Goal: Communication & Community: Answer question/provide support

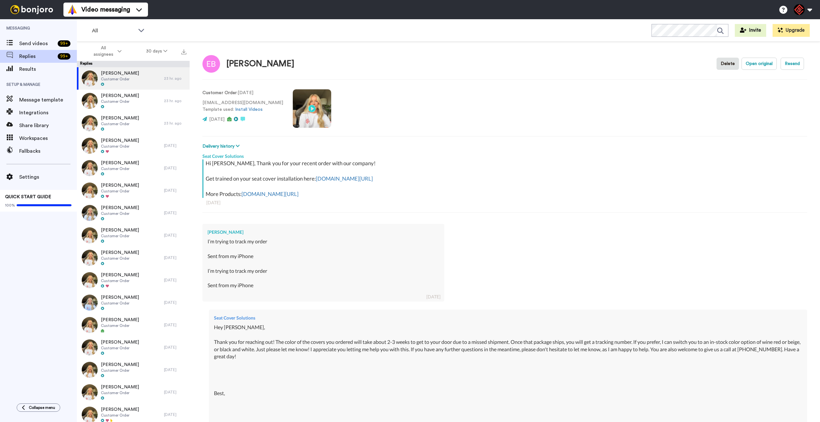
type textarea "x"
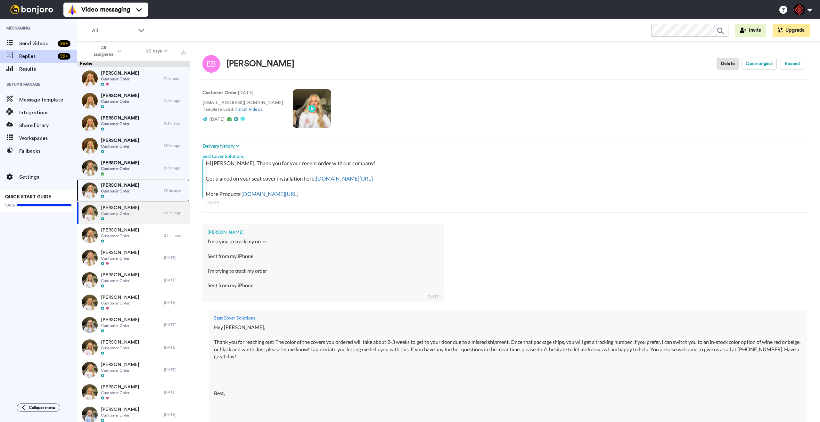
click at [136, 193] on div "[PERSON_NAME] Customer Order" at bounding box center [120, 190] width 87 height 22
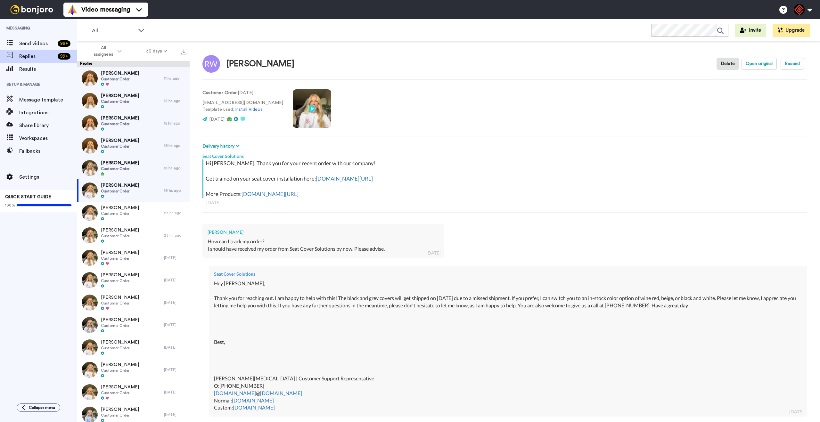
scroll to position [282, 0]
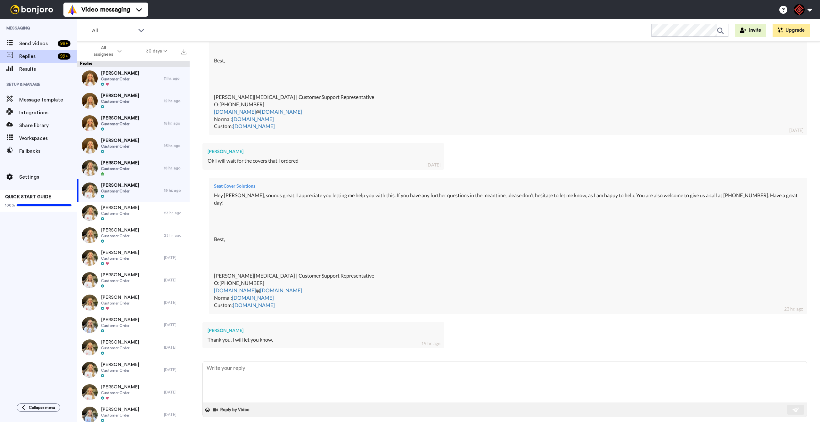
click at [432, 336] on div "Thank you, I will let you know." at bounding box center [324, 339] width 232 height 7
click at [400, 372] on textarea at bounding box center [505, 382] width 604 height 41
type textarea "x"
type textarea "S"
type textarea "x"
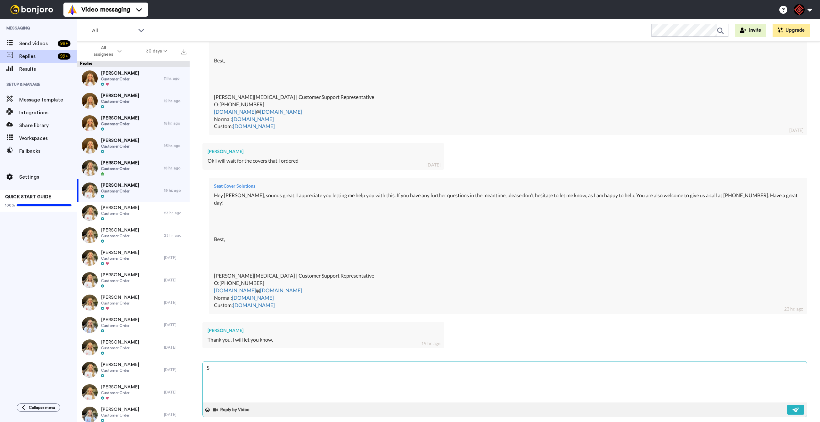
type textarea "So"
type textarea "x"
type textarea "Sou"
type textarea "x"
type textarea "Soun"
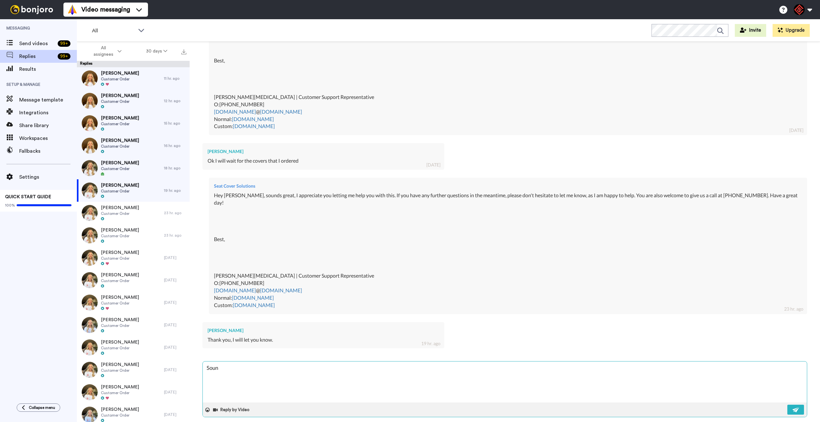
type textarea "x"
type textarea "Sound"
type textarea "x"
type textarea "Sounds"
type textarea "x"
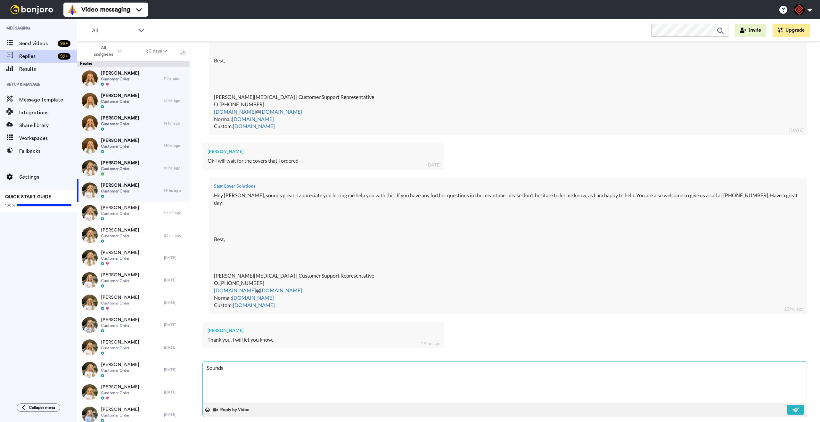
type textarea "Sounds"
type textarea "x"
type textarea "Sounds g"
type textarea "x"
type textarea "Sounds gr"
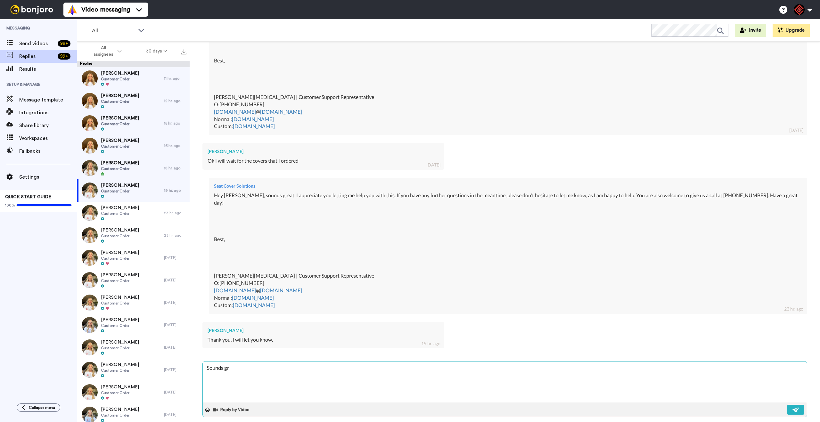
type textarea "x"
type textarea "Sounds gre"
type textarea "x"
type textarea "Sounds gret"
type textarea "x"
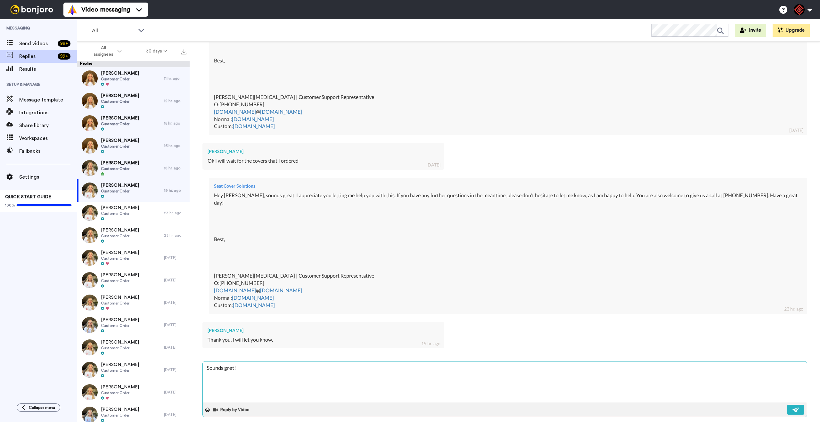
type textarea "Sounds great!"
type textarea "x"
type textarea "Sounds great!"
click at [795, 405] on button at bounding box center [796, 410] width 17 height 10
type textarea "x"
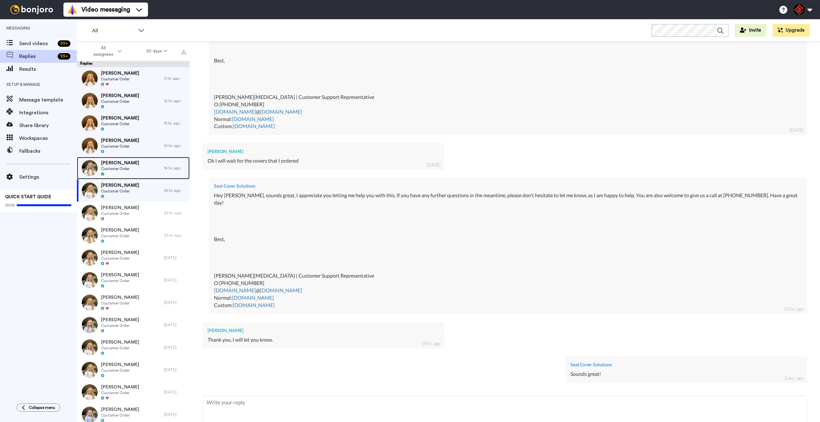
click at [137, 173] on div "[PERSON_NAME] Good Customer Order" at bounding box center [120, 168] width 87 height 22
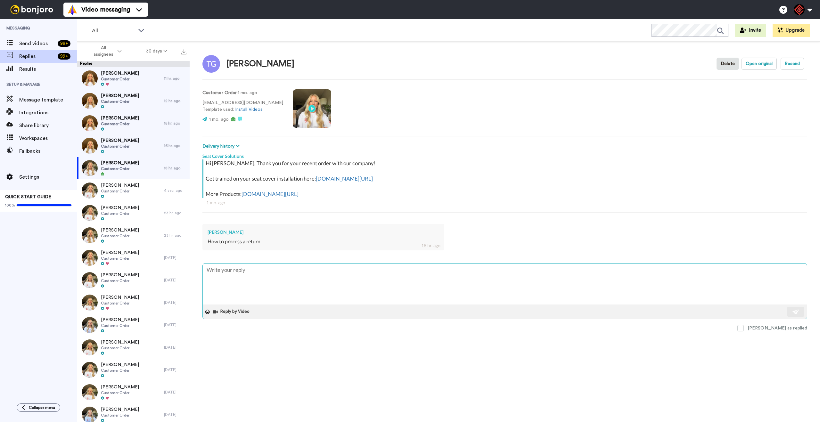
click at [312, 276] on textarea at bounding box center [505, 284] width 604 height 41
type textarea "x"
type textarea "H"
type textarea "x"
type textarea "He"
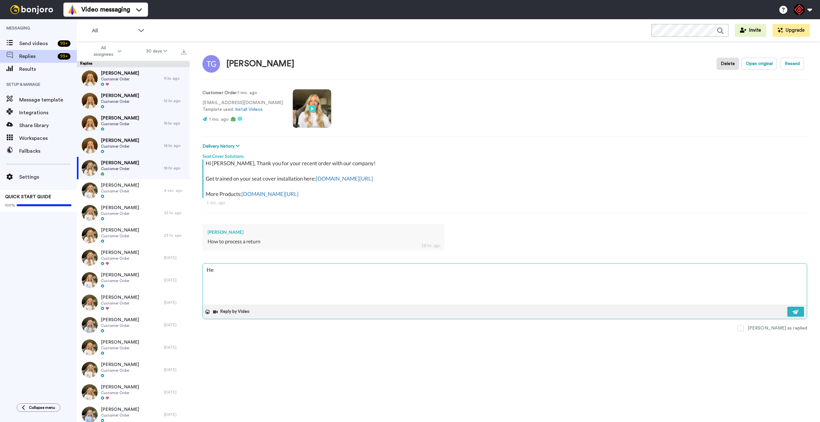
type textarea "x"
type textarea "Hey"
type textarea "x"
type textarea "Hey"
type textarea "x"
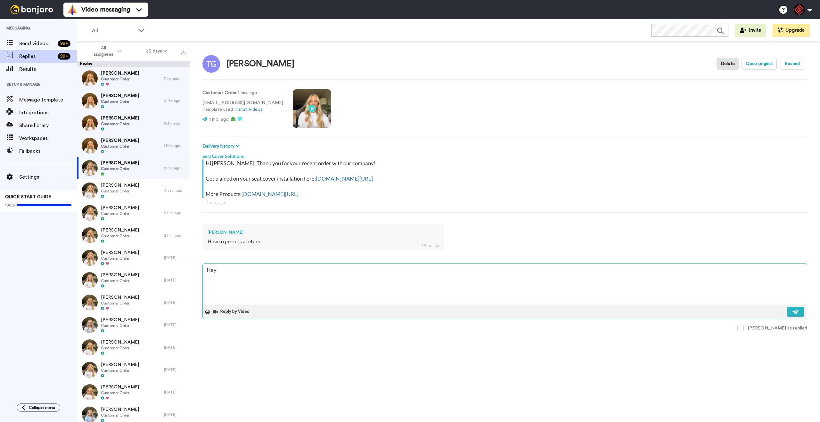
type textarea "Hey T"
type textarea "x"
type textarea "Hey Tr"
type textarea "x"
type textarea "Hey Tro"
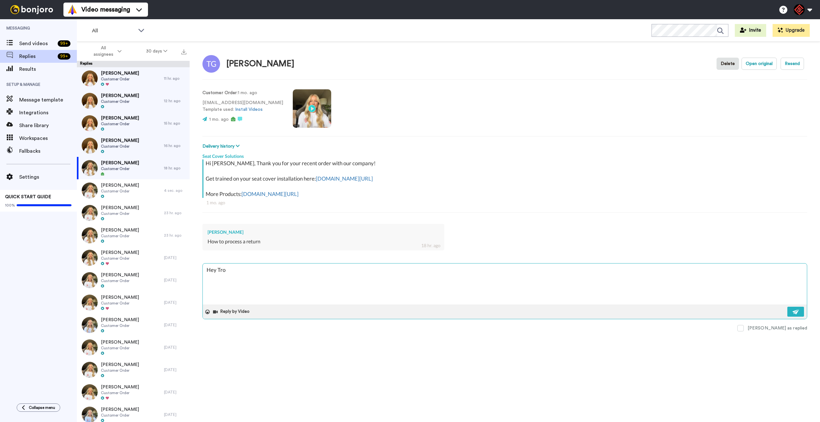
type textarea "x"
type textarea "Hey [PERSON_NAME]"
type textarea "x"
type textarea "Hey [PERSON_NAME],"
type textarea "x"
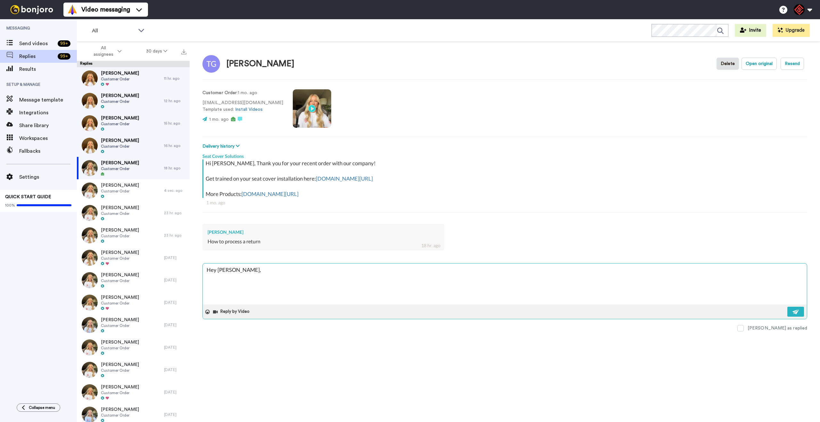
type textarea "Hey [PERSON_NAME],"
type textarea "x"
type textarea "Hey [PERSON_NAME],"
type textarea "x"
type textarea "Hey [PERSON_NAME], T"
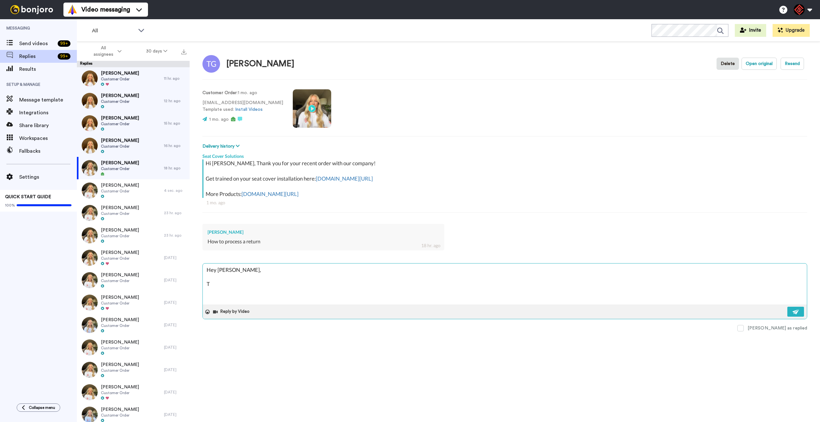
type textarea "x"
type textarea "Hey [PERSON_NAME], Th"
type textarea "x"
type textarea "Hey [PERSON_NAME], Tha"
type textarea "x"
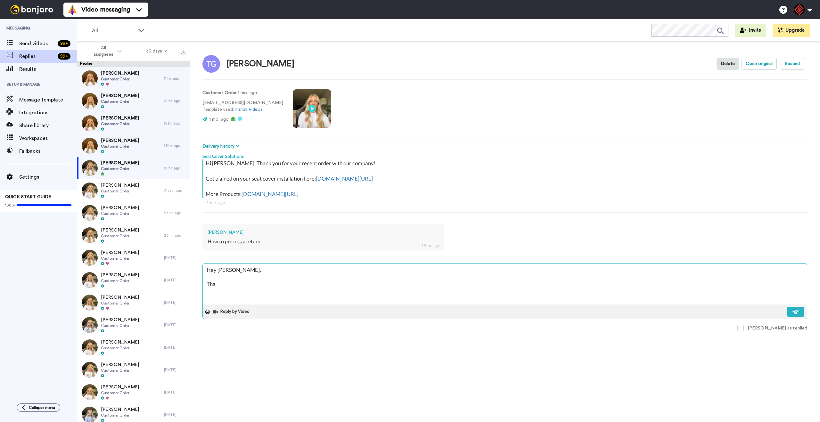
type textarea "Hey [PERSON_NAME], Than"
type textarea "x"
type textarea "Hey [PERSON_NAME], Thank"
type textarea "x"
type textarea "Hey [PERSON_NAME], Thank"
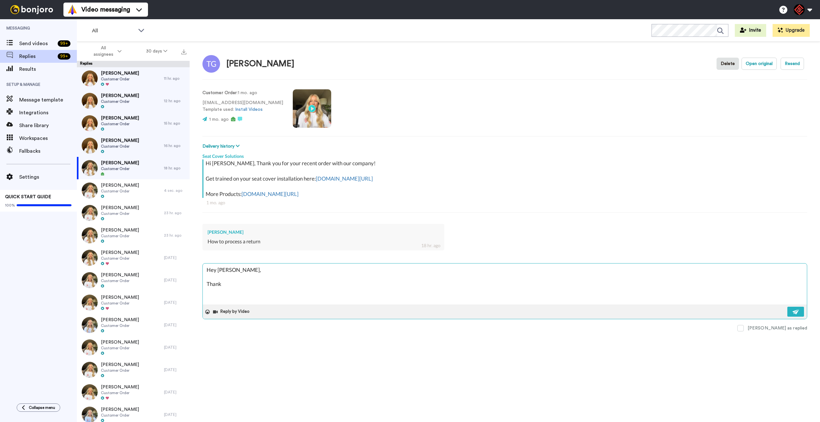
type textarea "x"
type textarea "Hey [PERSON_NAME], Thank y"
type textarea "x"
type textarea "Hey [PERSON_NAME], Thank yo"
type textarea "x"
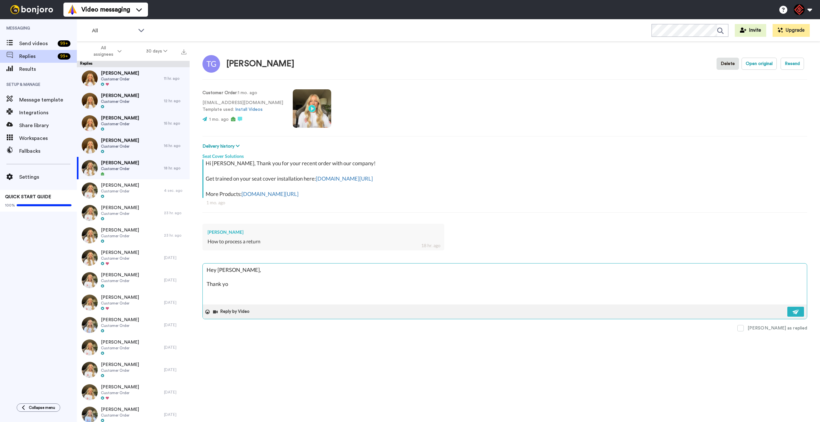
type textarea "Hey [PERSON_NAME], Thank you"
type textarea "x"
type textarea "Hey [PERSON_NAME], Thank you"
type textarea "x"
type textarea "Hey [PERSON_NAME], Thank you f"
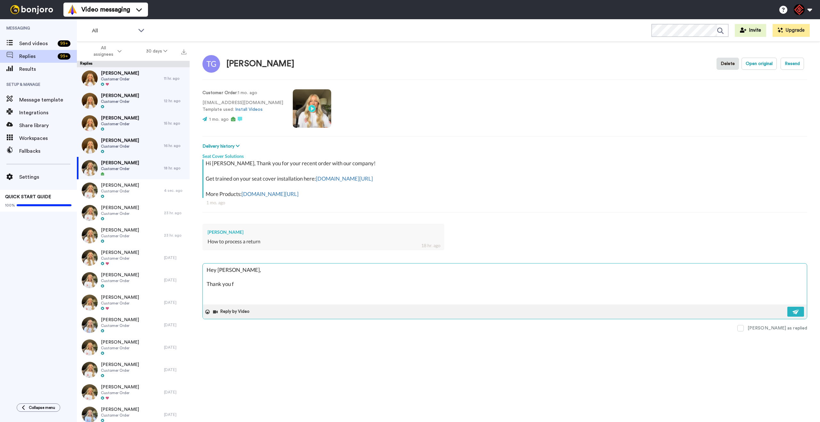
type textarea "x"
type textarea "Hey [PERSON_NAME], Thank you fo"
type textarea "x"
type textarea "Hey [PERSON_NAME], Thank you for"
type textarea "x"
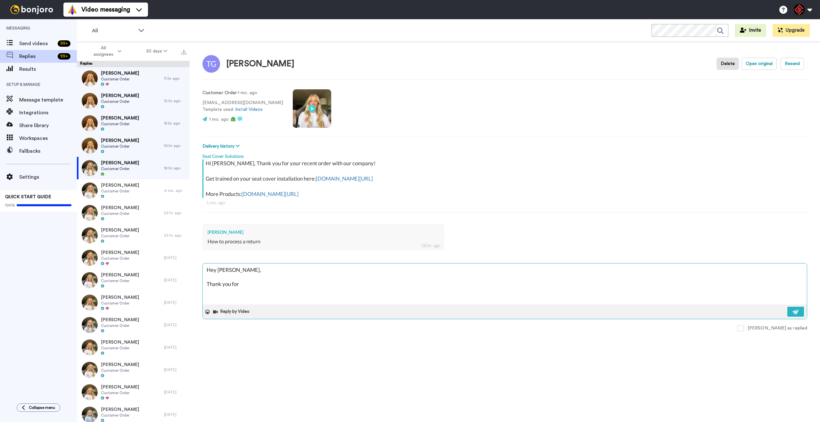
type textarea "Hey [PERSON_NAME], Thank you for"
type textarea "x"
type textarea "Hey [PERSON_NAME], Thank you for r"
type textarea "x"
type textarea "Hey [PERSON_NAME], Thank you for re"
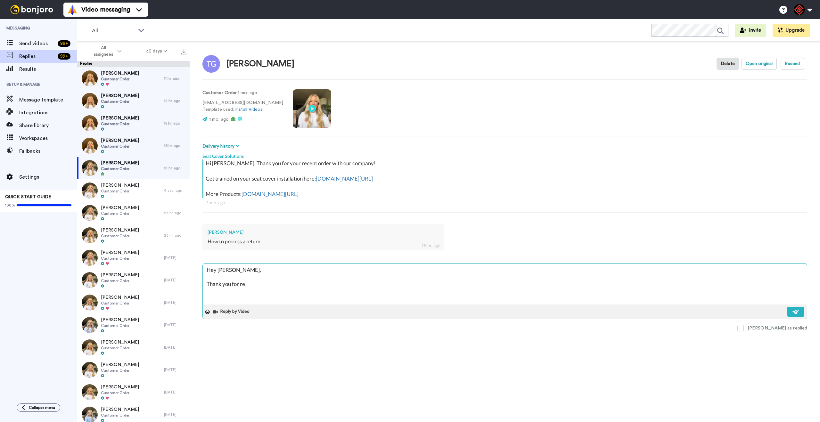
type textarea "x"
type textarea "Hey [PERSON_NAME], Thank you for [PERSON_NAME]"
type textarea "x"
type textarea "Hey [PERSON_NAME], Thank you for reah"
type textarea "x"
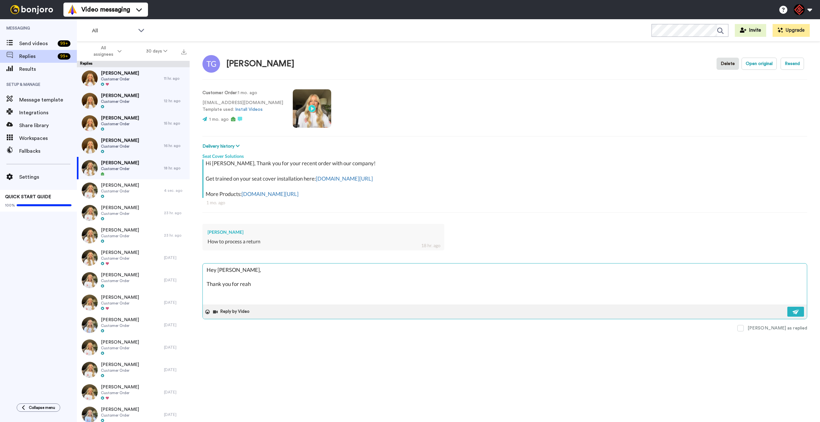
type textarea "Hey [PERSON_NAME], Thank you for reahc"
type textarea "x"
type textarea "Hey [PERSON_NAME], Thank you for reahci"
type textarea "x"
type textarea "Hey [PERSON_NAME], Thank you for reahcin"
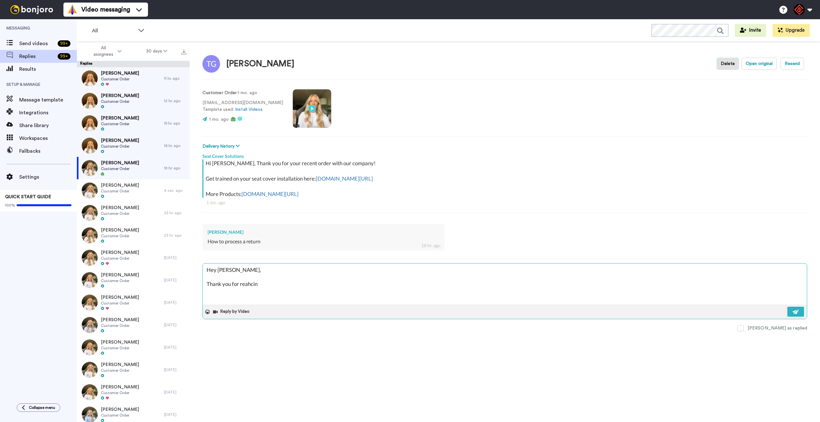
type textarea "x"
type textarea "Hey [PERSON_NAME], Thank you for reahcing"
type textarea "x"
type textarea "Hey [PERSON_NAME], Thank you for reahcing"
type textarea "x"
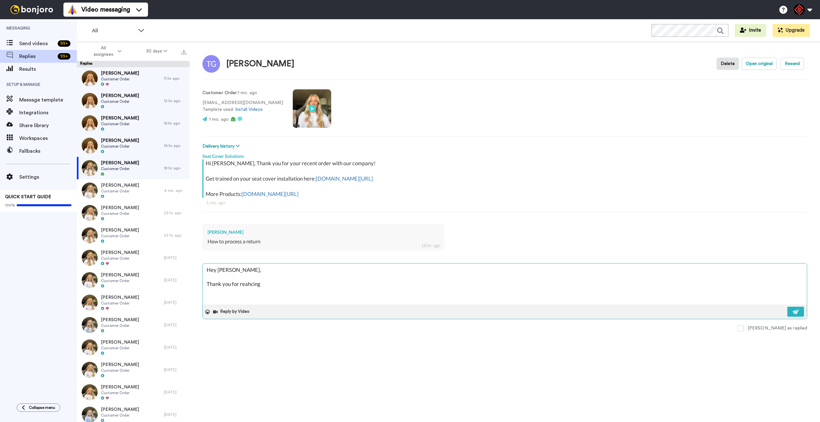
type textarea "Hey [PERSON_NAME], Thank you for reahcing o"
type textarea "x"
type textarea "Hey [PERSON_NAME], Thank you for reahcing ou"
type textarea "x"
type textarea "Hey [PERSON_NAME], Thank you for reahcing out"
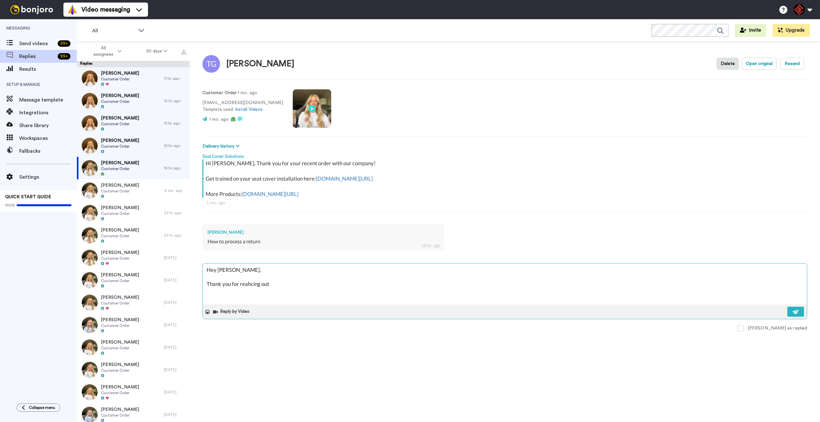
type textarea "x"
type textarea "Hey [PERSON_NAME], Thank you for reahcing out!"
type textarea "x"
type textarea "Hey [PERSON_NAME], Thank you for reahcing out!"
type textarea "x"
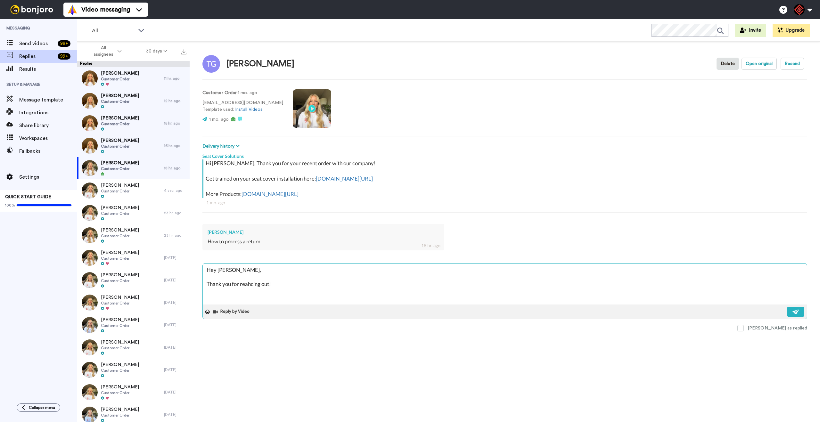
type textarea "Hey [PERSON_NAME], Thank you for reahcing out! I"
type textarea "x"
type textarea "Hey [PERSON_NAME], Thank you for reahcing out! I"
type textarea "x"
type textarea "Hey [PERSON_NAME], Thank you for reahcing out! I a"
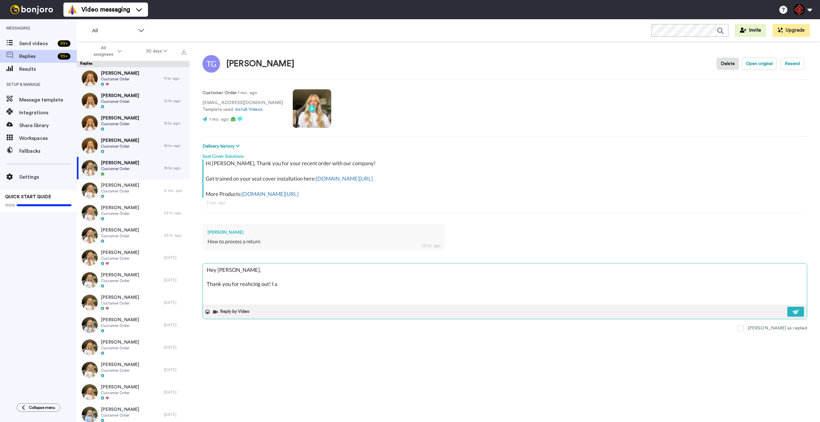
type textarea "x"
type textarea "Hey [PERSON_NAME], Thank you for reahcing out! I am"
type textarea "x"
type textarea "Hey [PERSON_NAME], Thank you for reahcing out! I am"
type textarea "x"
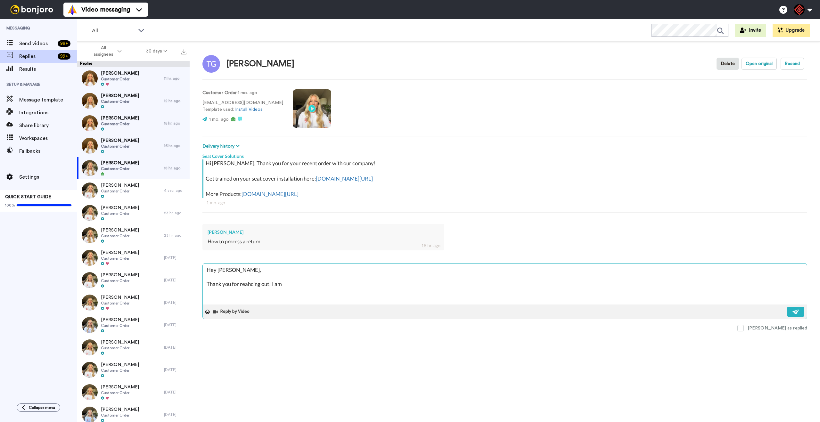
type textarea "Hey [PERSON_NAME], Thank you for reahcing out! I am h"
type textarea "x"
type textarea "Hey [PERSON_NAME], Thank you for reahcing out! I am ha"
type textarea "x"
type textarea "Hey [PERSON_NAME], Thank you for reahcing out! I am hap"
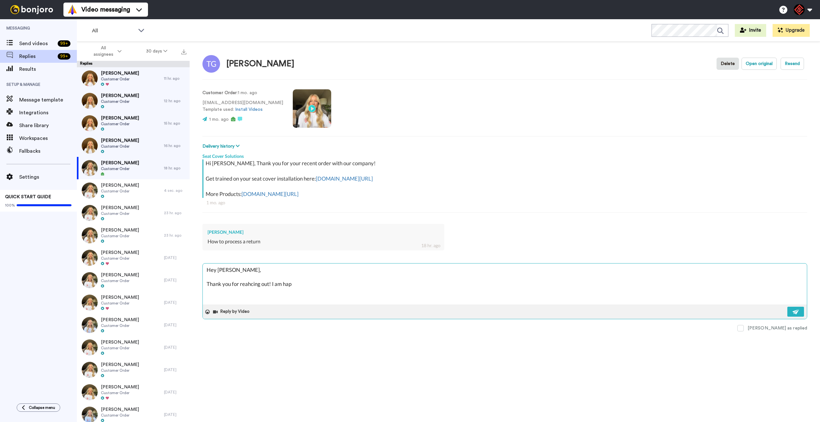
type textarea "x"
type textarea "Hey [PERSON_NAME], Thank you for reahcing out! I am happ"
type textarea "x"
type textarea "Hey [PERSON_NAME], Thank you for reahcing out! I am happy"
type textarea "x"
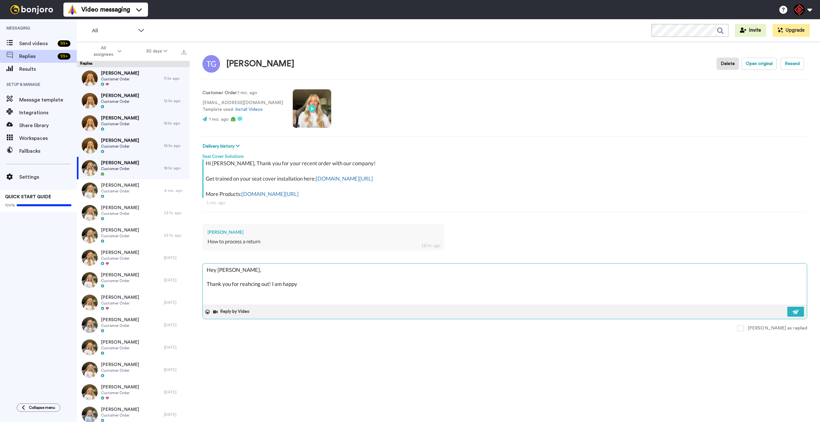
type textarea "Hey [PERSON_NAME], Thank you for reahcing out! I am happy"
type textarea "x"
type textarea "Hey [PERSON_NAME], Thank you for reahcing out! I am happy t"
type textarea "x"
type textarea "Hey [PERSON_NAME], Thank you for reahcing out! I am happy to"
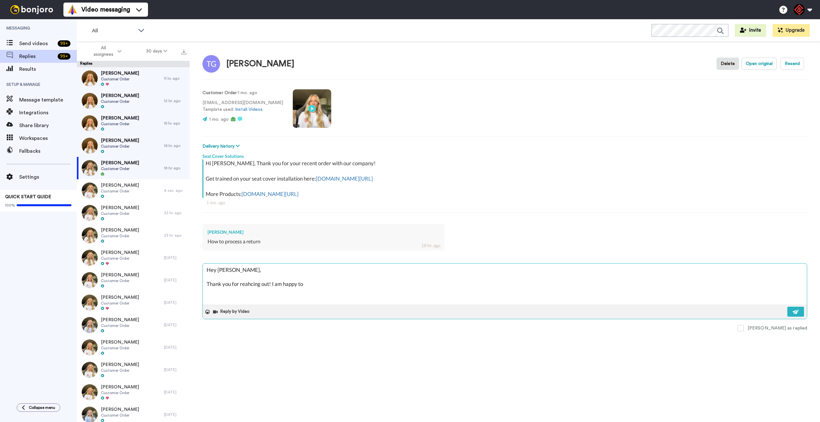
type textarea "x"
type textarea "Hey [PERSON_NAME], Thank you for reahcing out! I am happy to"
type textarea "x"
type textarea "Hey [PERSON_NAME], Thank you for reahcing out! I am happy to h"
type textarea "x"
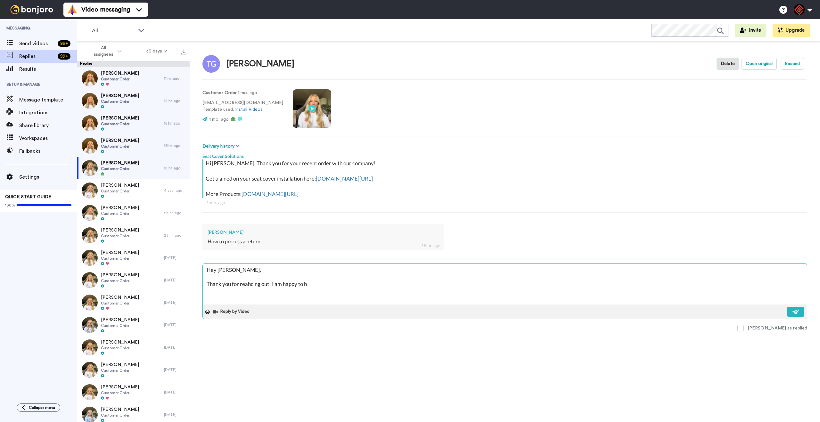
type textarea "Hey [PERSON_NAME], Thank you for reahcing out! I am happy to he"
type textarea "x"
type textarea "Hey [PERSON_NAME], Thank you for reahcing out! I am happy to hel"
type textarea "x"
type textarea "Hey [PERSON_NAME], Thank you for reahcing out! I am happy to help"
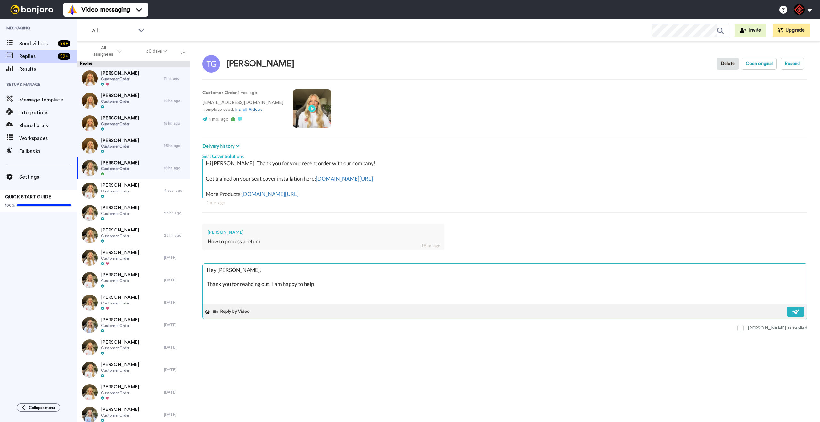
type textarea "x"
type textarea "Hey [PERSON_NAME], Thank you for reahcing out! I am happy to help"
type textarea "x"
type textarea "Hey [PERSON_NAME], Thank you for reahcing out! I am happy to help w"
type textarea "x"
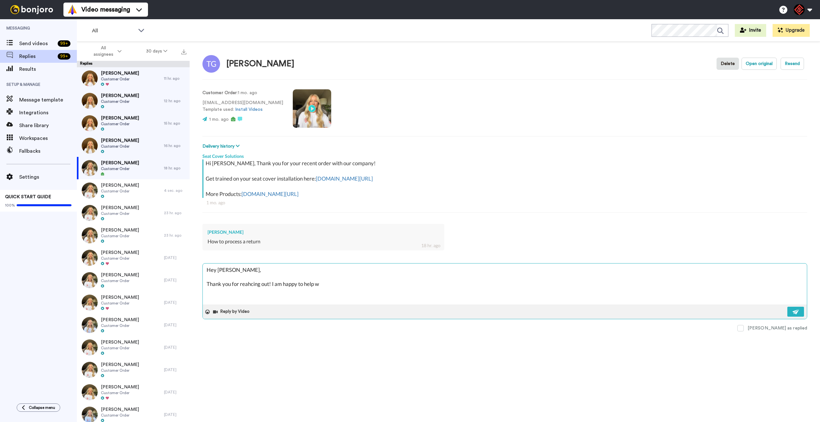
type textarea "Hey [PERSON_NAME], Thank you for reahcing out! I am happy to help wi"
type textarea "x"
type textarea "Hey [PERSON_NAME], Thank you for reahcing out! I am happy to help wih"
type textarea "x"
type textarea "Hey [PERSON_NAME], Thank you for reahcing out! I am happy to help wiht"
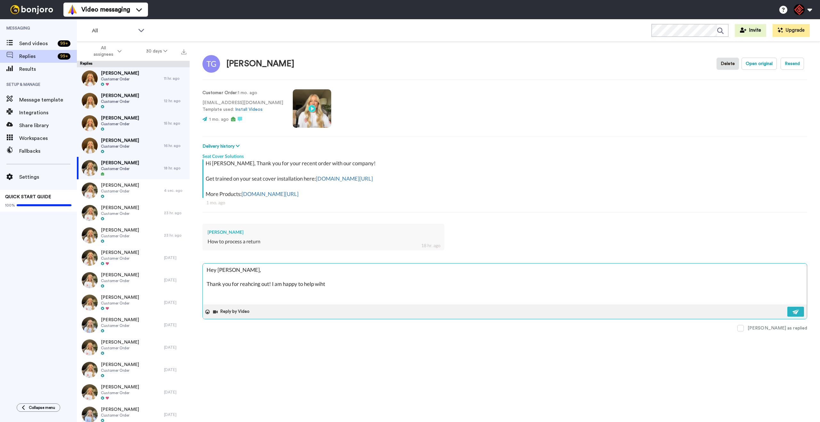
type textarea "x"
type textarea "Hey [PERSON_NAME], Thank you for reahcing out! I am happy to help wiht"
type textarea "x"
type textarea "Hey [PERSON_NAME], Thank you for reahcing out! I am happy to help wiht y"
type textarea "x"
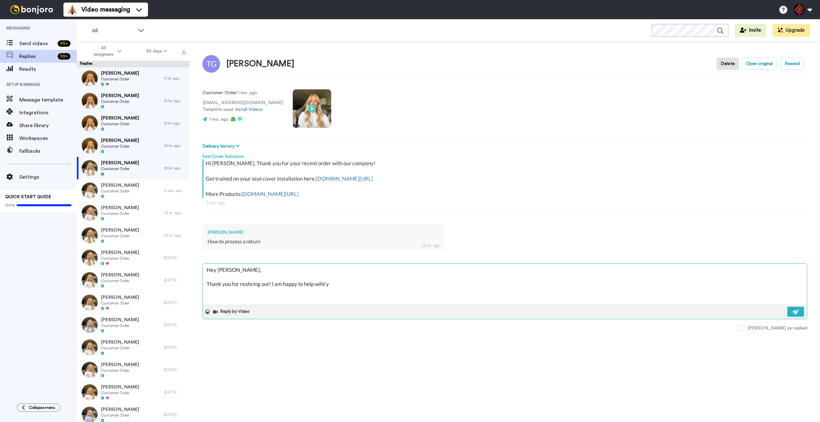
type textarea "Hey [PERSON_NAME], Thank you for reahcing out! I am happy to help wiht yo"
type textarea "x"
type textarea "Hey [PERSON_NAME], Thank you for reahcing out! I am happy to help wiht you"
type textarea "x"
type textarea "Hey [PERSON_NAME], Thank you for reahcing out! I am happy to help wiht your"
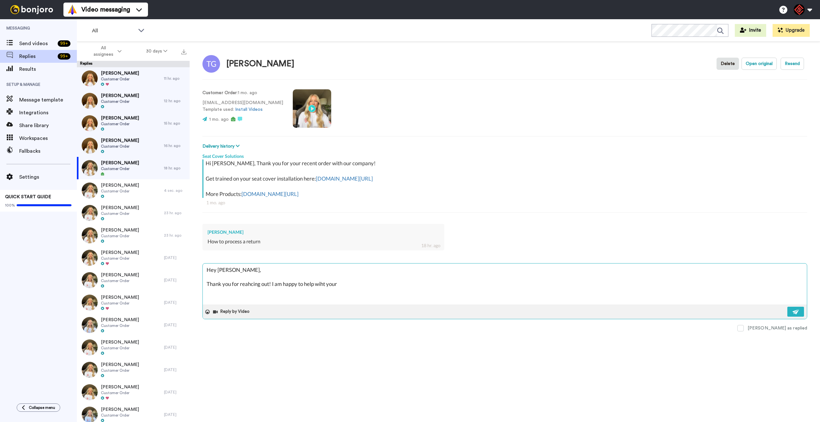
type textarea "x"
type textarea "Hey [PERSON_NAME], Thank you for reahcing out! I am happy to help wiht your"
type textarea "x"
type textarea "Hey [PERSON_NAME], Thank you for reahcing out! I am happy to help wiht your r"
type textarea "x"
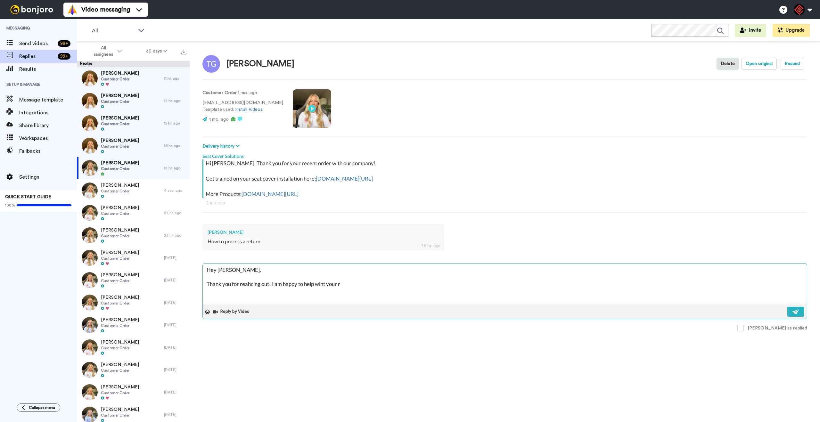
type textarea "Hey [PERSON_NAME], Thank you for reahcing out! I am happy to help wiht your re"
type textarea "x"
type textarea "Hey [PERSON_NAME], Thank you for reahcing out! I am happy to help wiht your ret"
type textarea "x"
type textarea "Hey [PERSON_NAME], Thank you for reahcing out! I am happy to help wiht your retu"
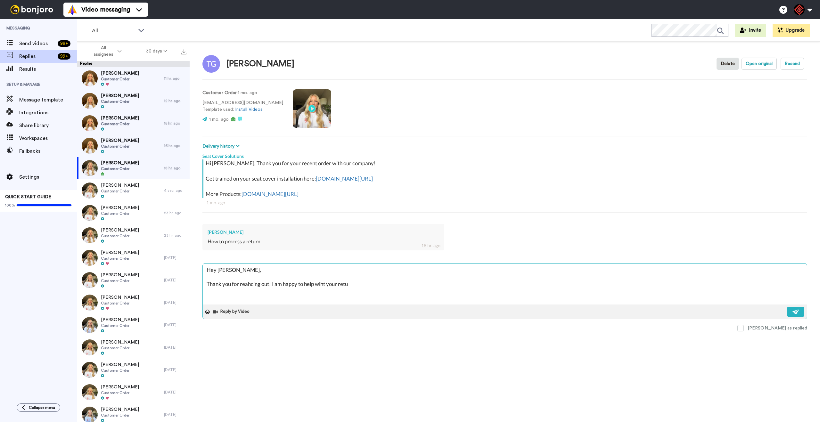
type textarea "x"
type textarea "Hey [PERSON_NAME], Thank you for reahcing out! I am happy to help wiht your ret…"
type textarea "x"
type textarea "Hey [PERSON_NAME], Thank you for reahcing out! I am happy to help wiht your ret…"
type textarea "x"
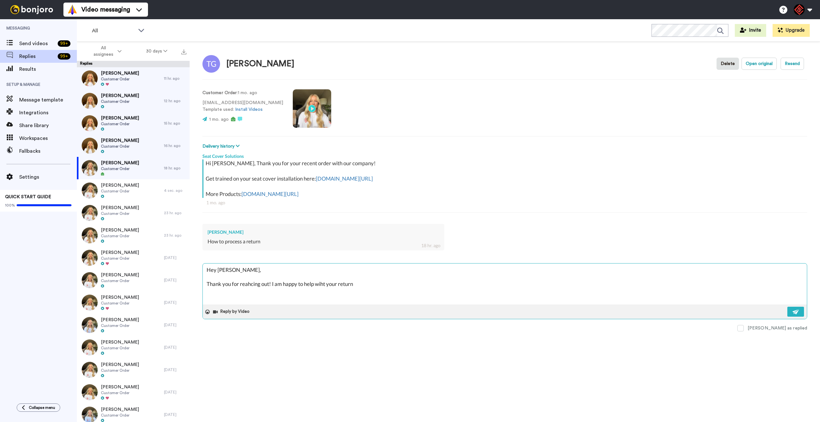
type textarea "Hey [PERSON_NAME], Thank you for reahcing out! I am happy to help wiht your ret…"
type textarea "x"
type textarea "Hey [PERSON_NAME], Thank you for reahcing out! I am happy to help wiht your ret…"
type textarea "x"
type textarea "Hey [PERSON_NAME], Thank you for reahcing out! I am happy to help wiht your ret…"
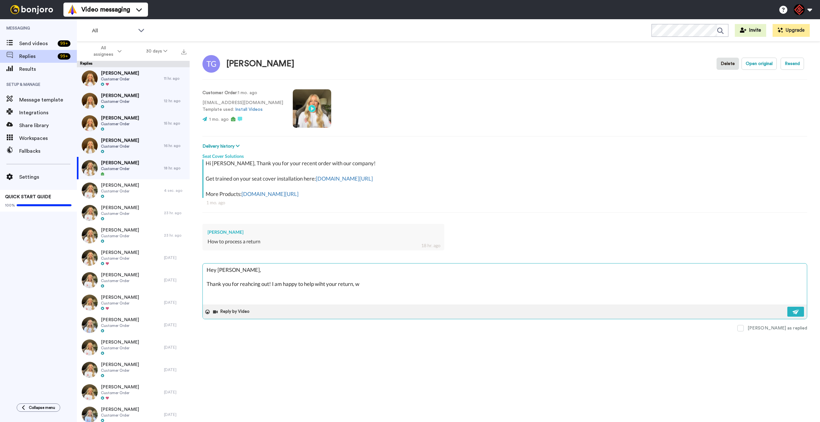
type textarea "x"
type textarea "Hey [PERSON_NAME], Thank you for reahcing out! I am happy to help wiht your ret…"
type textarea "x"
type textarea "Hey [PERSON_NAME], Thank you for reahcing out! I am happy to help wiht your ret…"
type textarea "x"
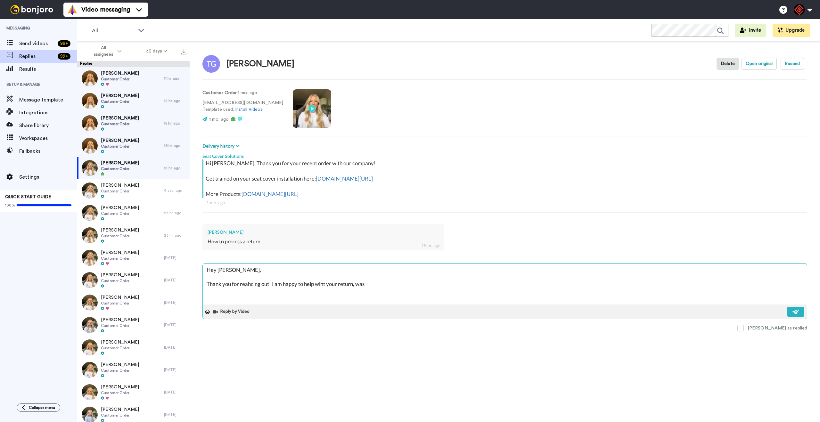
type textarea "Hey [PERSON_NAME], Thank you for reahcing out! I am happy to help wiht your ret…"
type textarea "x"
type textarea "Hey [PERSON_NAME], Thank you for reahcing out! I am happy to help wiht your ret…"
type textarea "x"
type textarea "Hey [PERSON_NAME], Thank you for reahcing out! I am happy to help wiht your ret…"
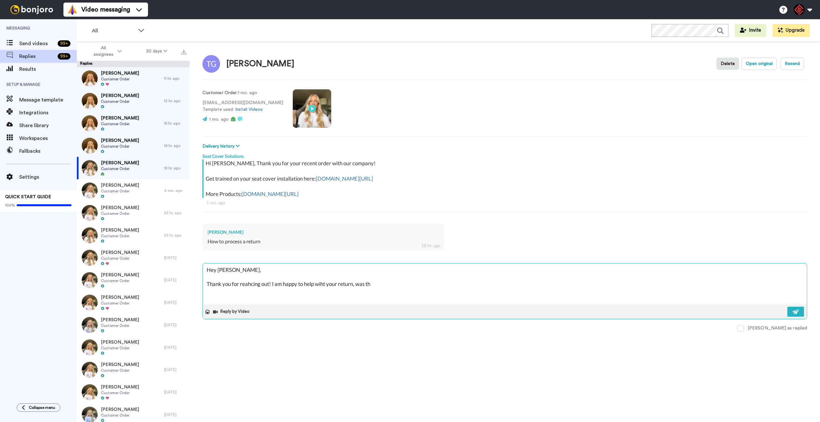
type textarea "x"
type textarea "Hey [PERSON_NAME], Thank you for reahcing out! I am happy to help wiht your ret…"
type textarea "x"
type textarea "Hey [PERSON_NAME], Thank you for reahcing out! I am happy to help wiht your ret…"
type textarea "x"
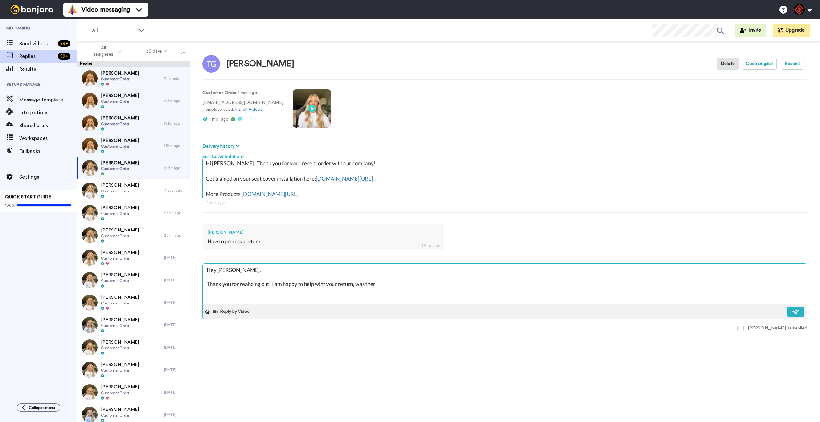
type textarea "Hey [PERSON_NAME], Thank you for reahcing out! I am happy to help wiht your ret…"
type textarea "x"
type textarea "Hey [PERSON_NAME], Thank you for reahcing out! I am happy to help wiht your ret…"
paste textarea "I appreciate you letting me help you with this. If you have any further questio…"
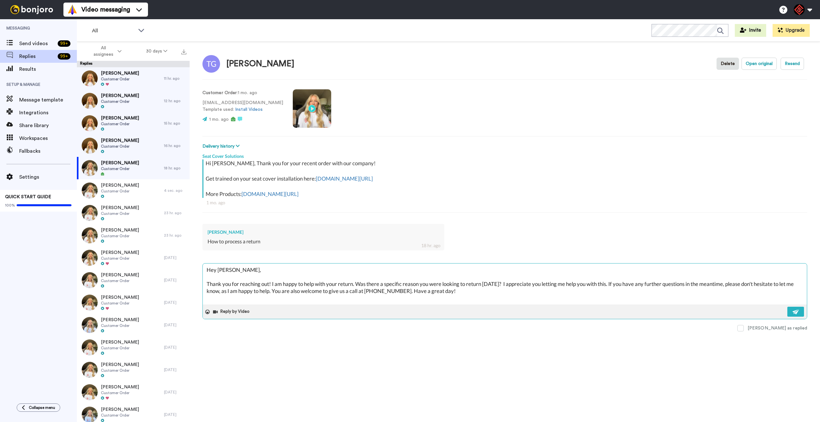
scroll to position [95, 0]
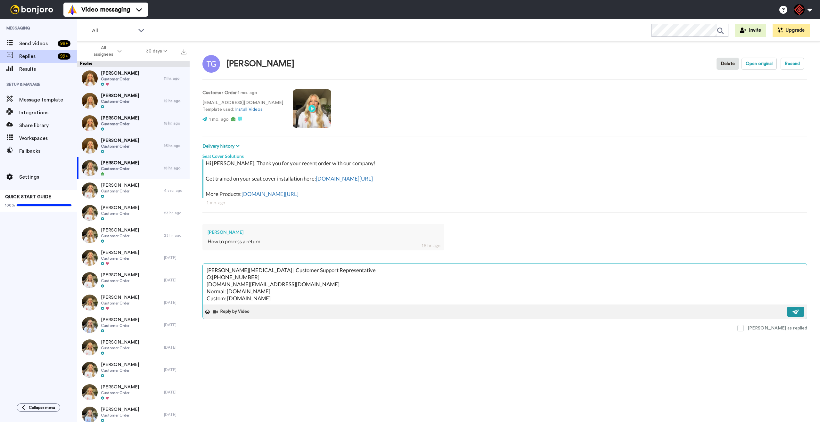
click at [791, 312] on button at bounding box center [796, 312] width 17 height 10
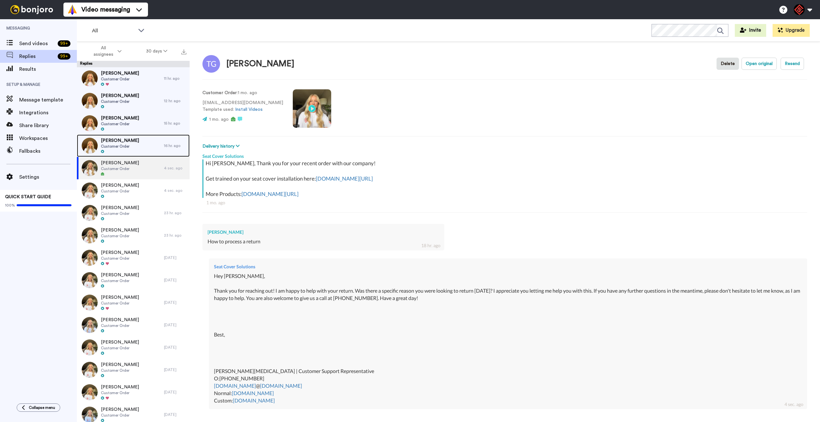
click at [145, 154] on div "[PERSON_NAME] Customer Order" at bounding box center [120, 146] width 87 height 22
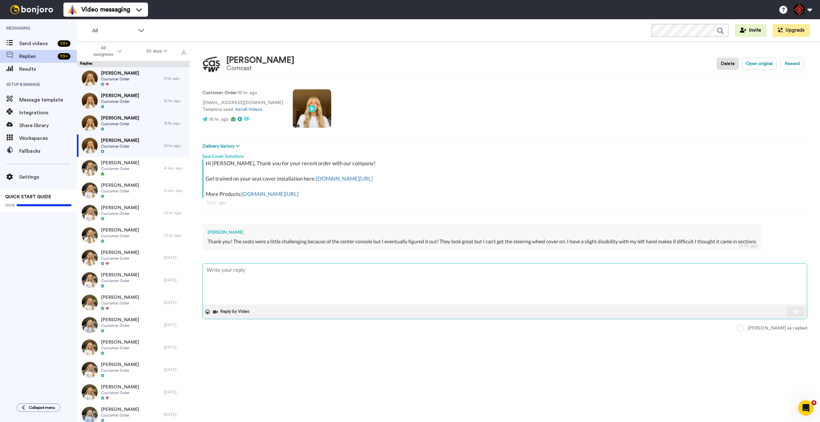
click at [346, 268] on textarea at bounding box center [505, 284] width 604 height 41
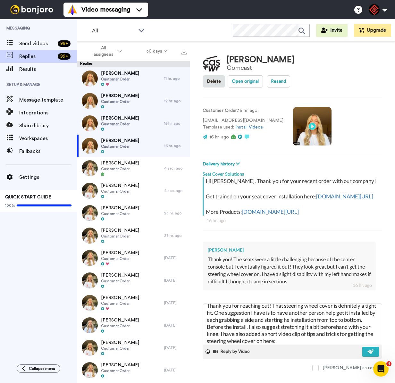
scroll to position [21, 0]
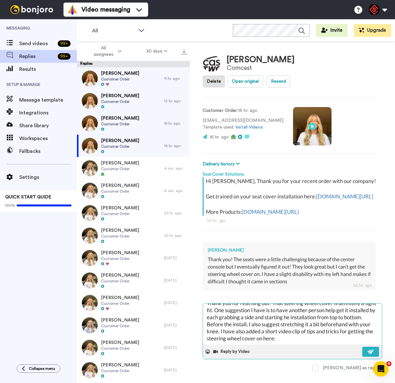
paste textarea "[URL][DOMAIN_NAME]"
paste textarea "I appreciate you letting me help you with this. If you have any further questio…"
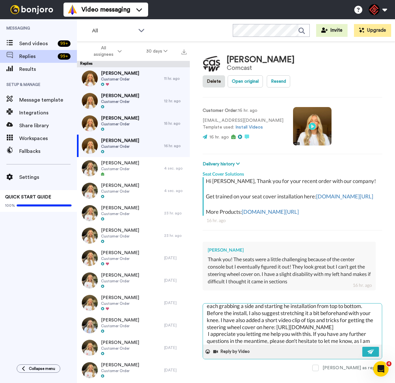
scroll to position [158, 0]
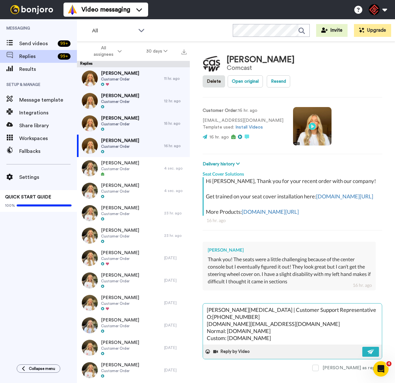
click at [356, 359] on div "Reply by Video" at bounding box center [292, 351] width 179 height 14
click at [367, 354] on img at bounding box center [370, 351] width 7 height 5
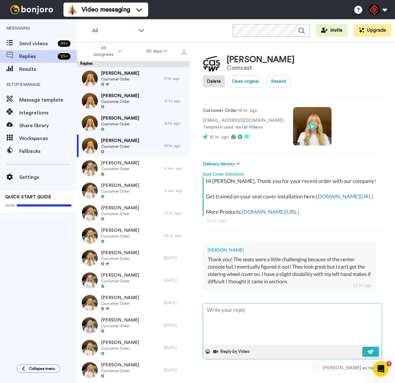
scroll to position [0, 0]
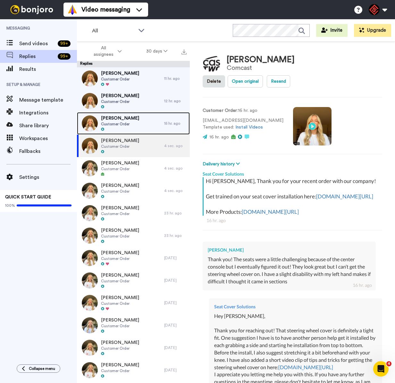
click at [128, 119] on span "[PERSON_NAME]" at bounding box center [120, 118] width 38 height 6
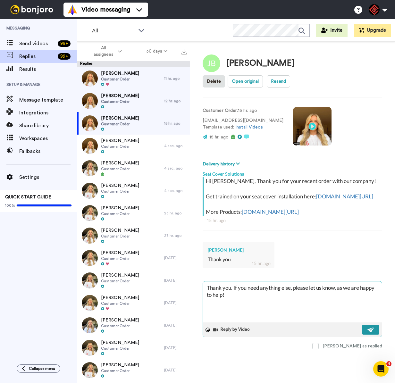
click at [371, 327] on img at bounding box center [370, 329] width 7 height 5
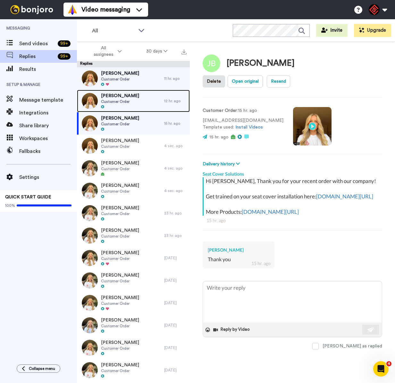
drag, startPoint x: 126, startPoint y: 94, endPoint x: 130, endPoint y: 95, distance: 4.1
click at [126, 93] on span "[PERSON_NAME]" at bounding box center [120, 96] width 38 height 6
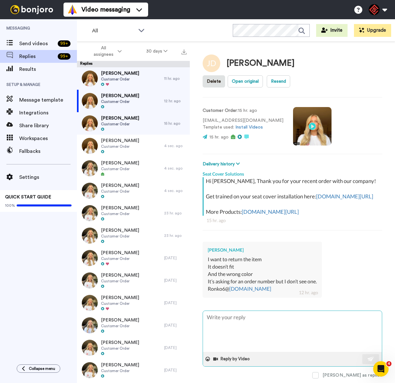
click at [252, 321] on textarea at bounding box center [292, 331] width 179 height 41
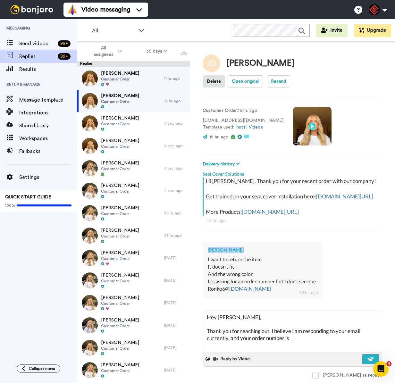
drag, startPoint x: 238, startPoint y: 244, endPoint x: 208, endPoint y: 246, distance: 30.1
click at [208, 247] on div "[PERSON_NAME]" at bounding box center [262, 250] width 109 height 6
copy div "[PERSON_NAME]"
click at [315, 339] on textarea "Hey [PERSON_NAME], Thank you for reaching out. I believe I am responding to you…" at bounding box center [292, 331] width 179 height 41
paste textarea "I appreciate you letting me help you with this. If you have any further questio…"
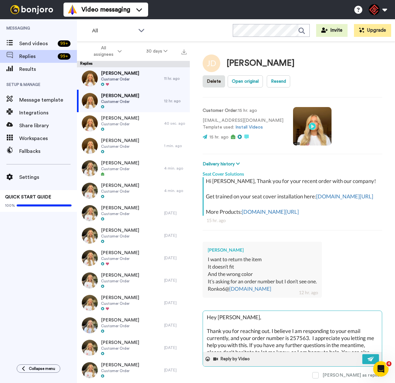
scroll to position [123, 0]
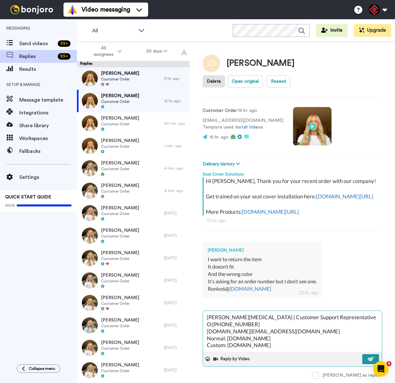
click at [366, 354] on button at bounding box center [370, 359] width 17 height 10
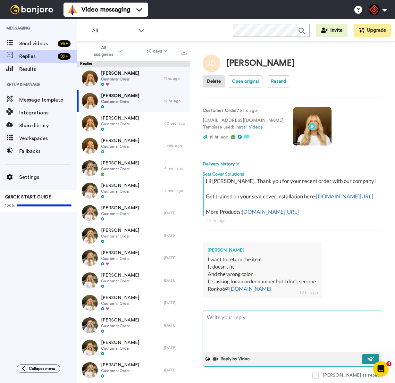
scroll to position [0, 0]
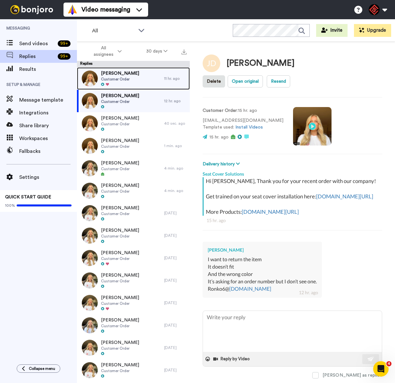
click at [140, 83] on div "[PERSON_NAME] Customer Order" at bounding box center [120, 78] width 87 height 22
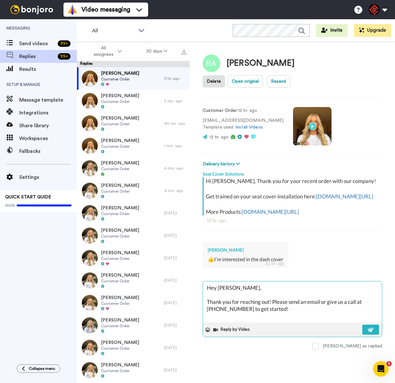
paste textarea "I appreciate you letting me help you with this. If you have any further questio…"
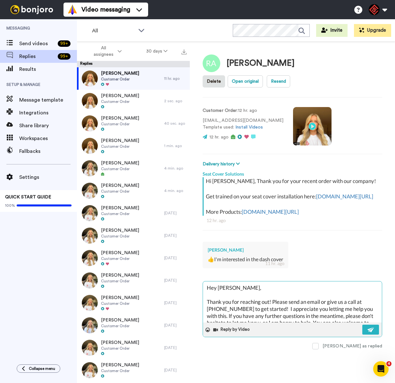
scroll to position [116, 0]
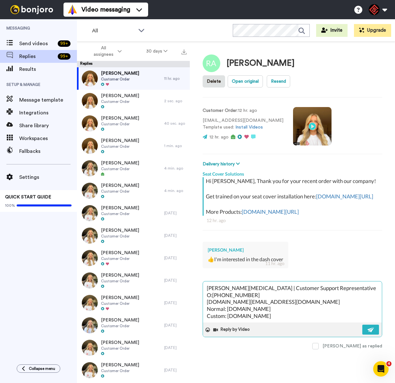
click at [363, 313] on textarea "Hey [PERSON_NAME], Thank you for reaching out! Please send an email or give us …" at bounding box center [292, 301] width 179 height 41
click at [376, 326] on button at bounding box center [370, 330] width 17 height 10
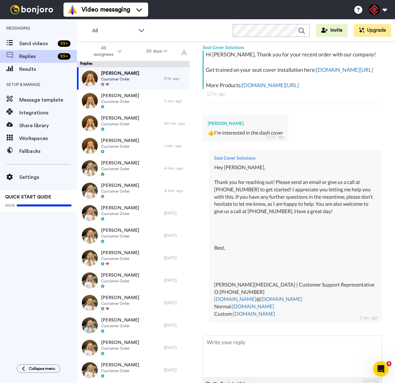
scroll to position [0, 0]
